Goal: Transaction & Acquisition: Purchase product/service

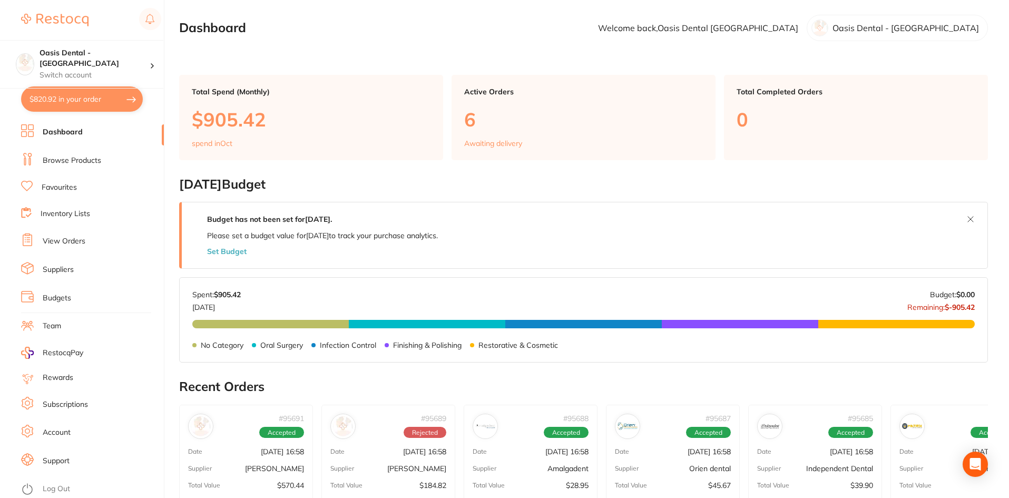
click at [925, 34] on div "Oasis Dental - [GEOGRAPHIC_DATA]" at bounding box center [897, 28] width 181 height 26
click at [71, 161] on link "Browse Products" at bounding box center [72, 160] width 59 height 11
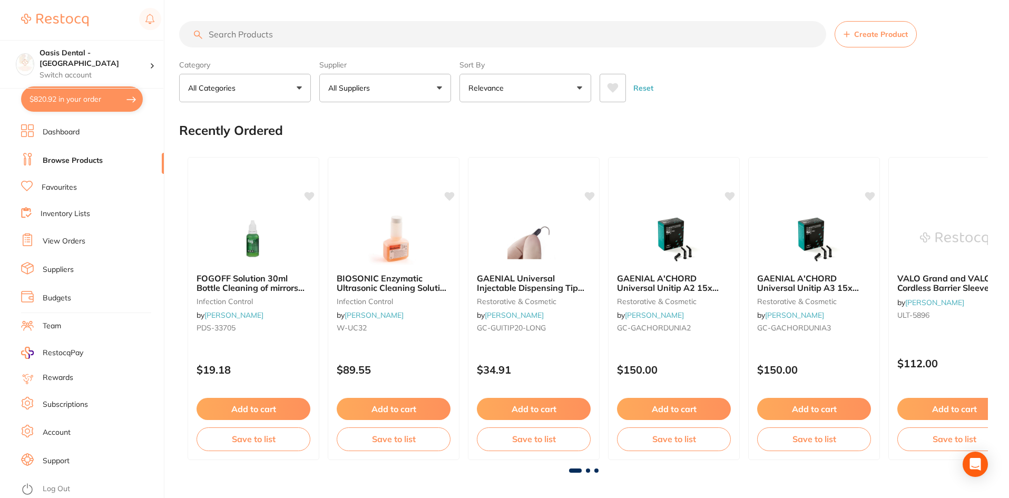
drag, startPoint x: 272, startPoint y: 33, endPoint x: 282, endPoint y: 35, distance: 9.6
click at [274, 33] on input "search" at bounding box center [502, 34] width 647 height 26
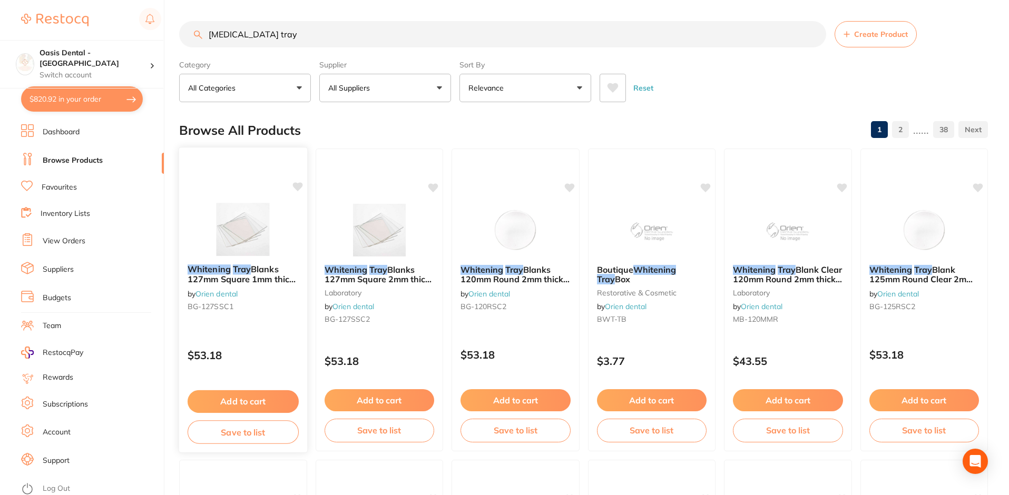
type input "[MEDICAL_DATA] tray"
click at [270, 233] on img at bounding box center [243, 229] width 69 height 53
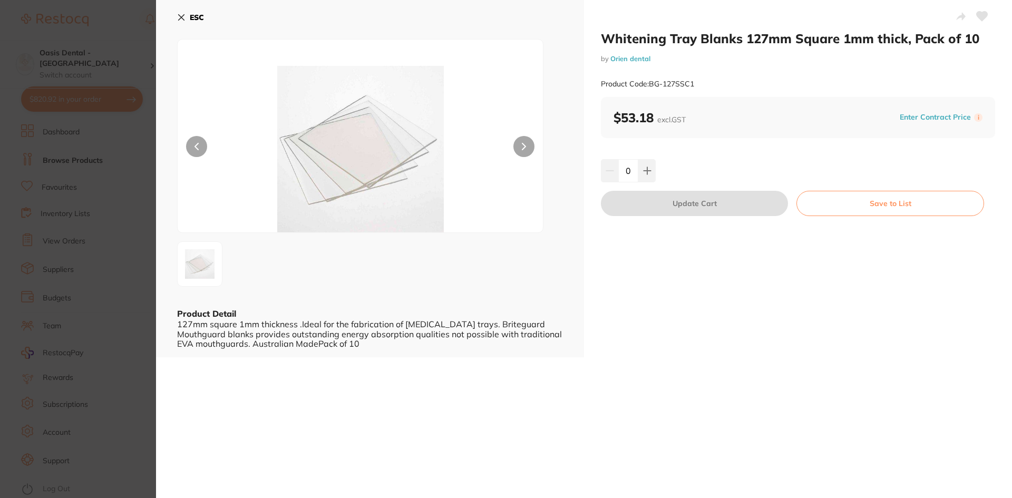
click at [183, 16] on icon at bounding box center [182, 18] width 6 height 6
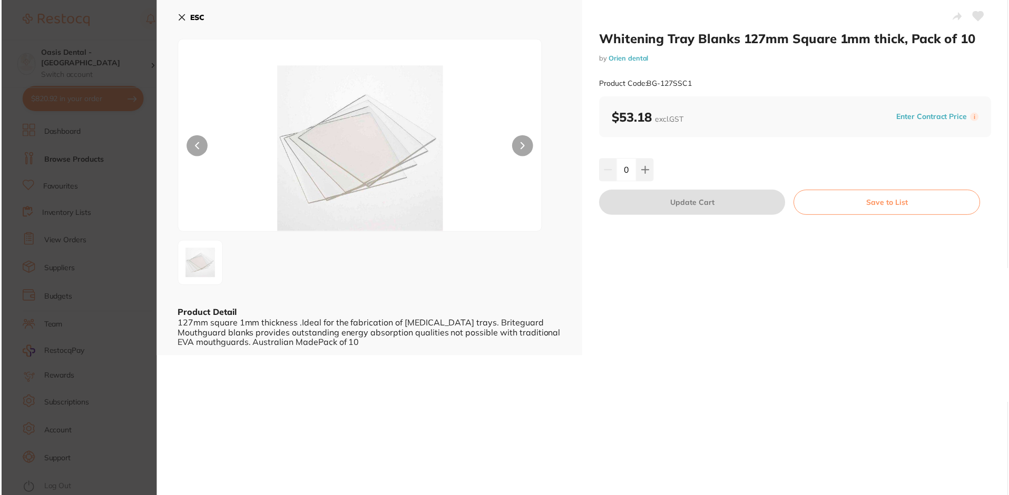
scroll to position [1, 0]
